Goal: Transaction & Acquisition: Purchase product/service

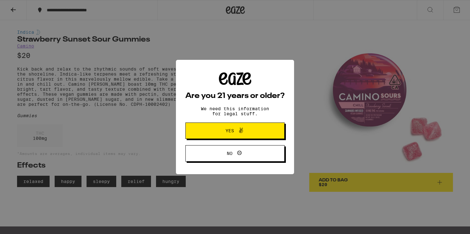
scroll to position [2, 0]
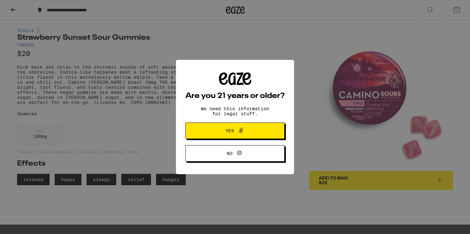
click at [235, 132] on span at bounding box center [239, 131] width 11 height 8
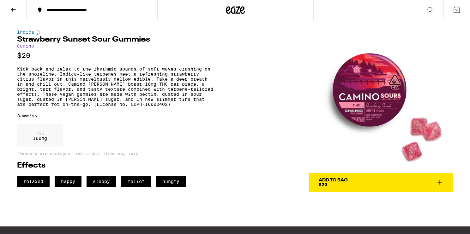
scroll to position [5, 0]
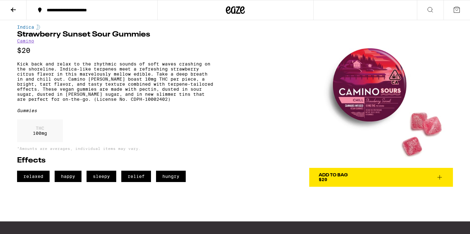
click at [455, 9] on icon at bounding box center [457, 10] width 8 height 8
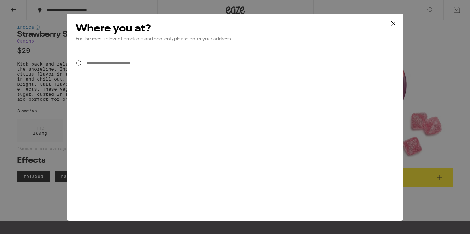
click at [393, 20] on icon at bounding box center [392, 23] width 9 height 9
